Goal: Task Accomplishment & Management: Use online tool/utility

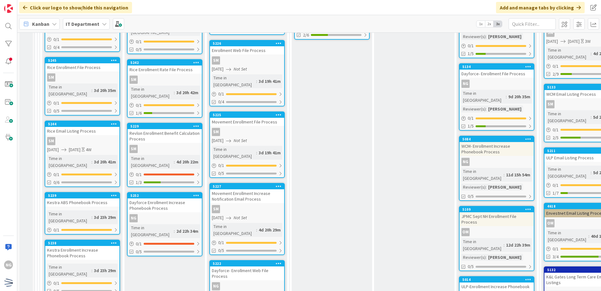
scroll to position [1855, 0]
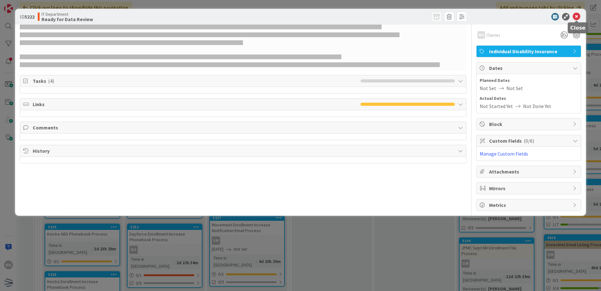
drag, startPoint x: 245, startPoint y: 126, endPoint x: 578, endPoint y: 17, distance: 350.3
click at [578, 17] on icon at bounding box center [577, 17] width 8 height 8
click at [578, 16] on icon at bounding box center [577, 17] width 8 height 8
click at [575, 15] on icon at bounding box center [577, 17] width 8 height 8
click at [591, 15] on div "ID 5222 IT Department Ready for Data Review NG Owner Individual Disability Insu…" at bounding box center [300, 145] width 601 height 291
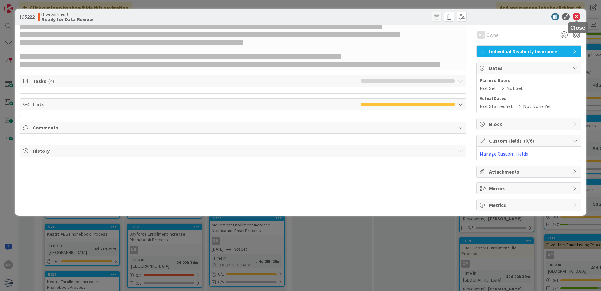
click at [578, 15] on icon at bounding box center [577, 17] width 8 height 8
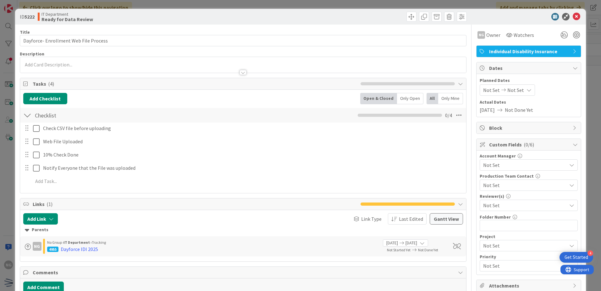
click at [527, 88] on icon at bounding box center [529, 89] width 5 height 5
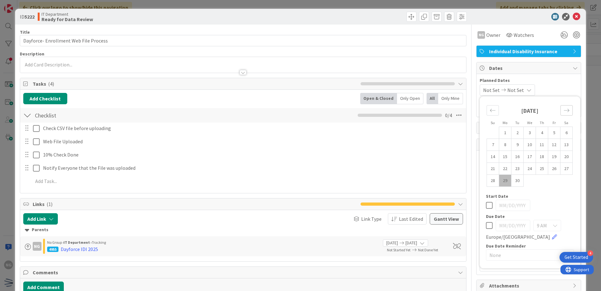
click at [564, 111] on icon "Move forward to switch to the next month." at bounding box center [567, 110] width 6 height 6
click at [575, 14] on icon at bounding box center [577, 17] width 8 height 8
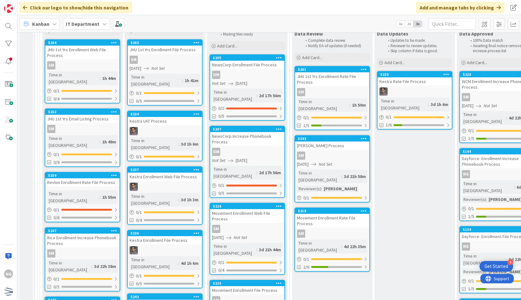
scroll to position [1824, 0]
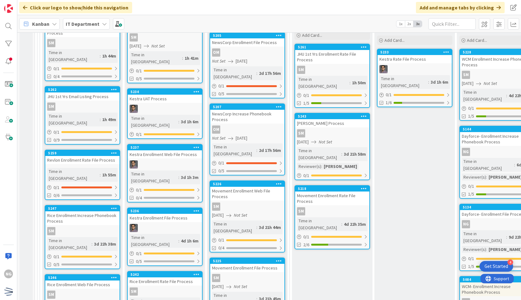
scroll to position [1918, 0]
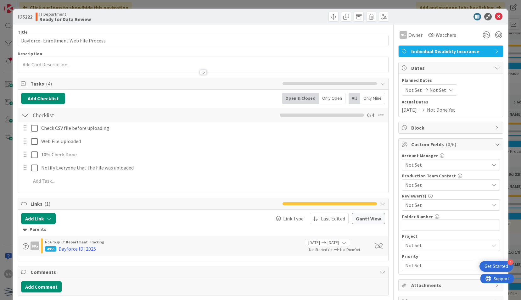
click at [409, 89] on span "Not Set" at bounding box center [413, 90] width 17 height 8
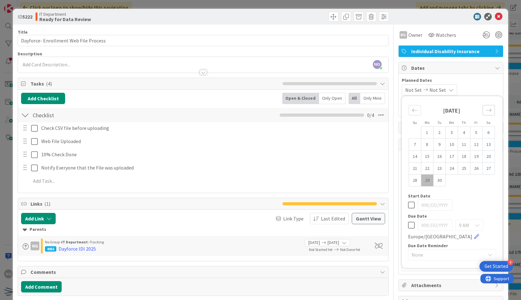
click at [486, 108] on icon "Move forward to switch to the next month." at bounding box center [489, 110] width 6 height 6
click at [435, 158] on td "14" at bounding box center [439, 157] width 12 height 12
type input "[DATE]"
click at [480, 84] on div "[DATE] Not Set Su Mo Tu We Th Fr Sa [DATE] 1 2 3 4 5 6 7 8 9 10 11 12 13 14 15 …" at bounding box center [451, 89] width 98 height 11
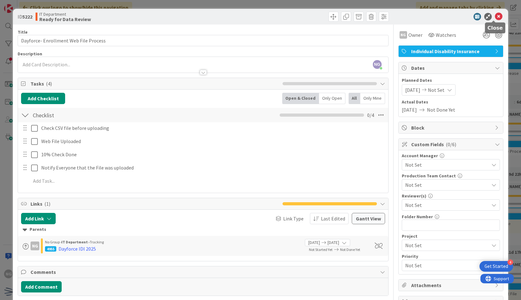
click at [495, 16] on icon at bounding box center [499, 17] width 8 height 8
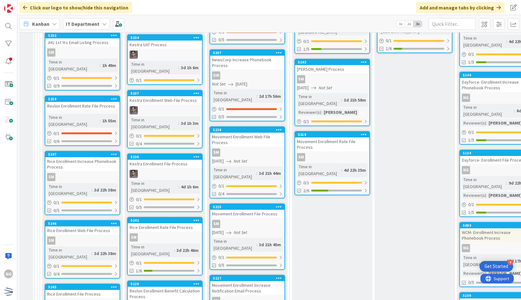
scroll to position [1918, 0]
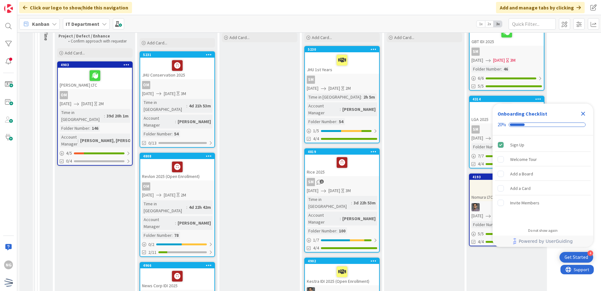
scroll to position [94, 0]
click at [579, 112] on div "Close Checklist" at bounding box center [583, 113] width 10 height 10
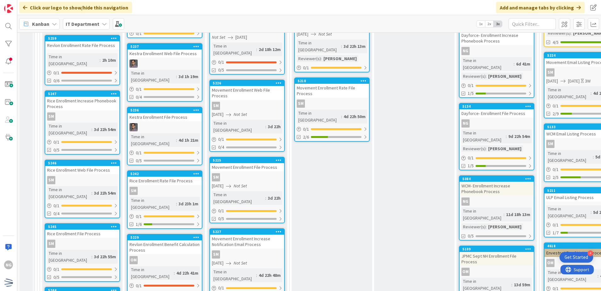
scroll to position [1950, 0]
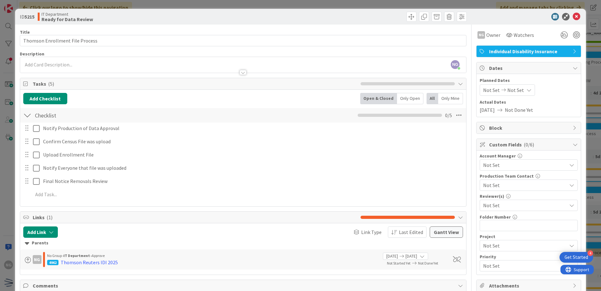
click at [487, 88] on span "Not Set" at bounding box center [491, 90] width 17 height 8
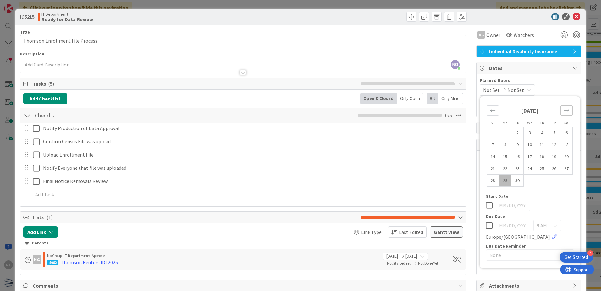
click at [564, 111] on icon "Move forward to switch to the next month." at bounding box center [567, 110] width 6 height 6
click at [504, 169] on td "20" at bounding box center [505, 169] width 12 height 12
type input "10/20/2025"
click at [573, 18] on icon at bounding box center [577, 17] width 8 height 8
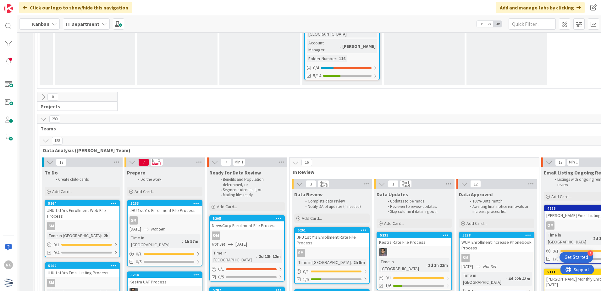
scroll to position [1635, 0]
